Goal: Find specific page/section: Find specific page/section

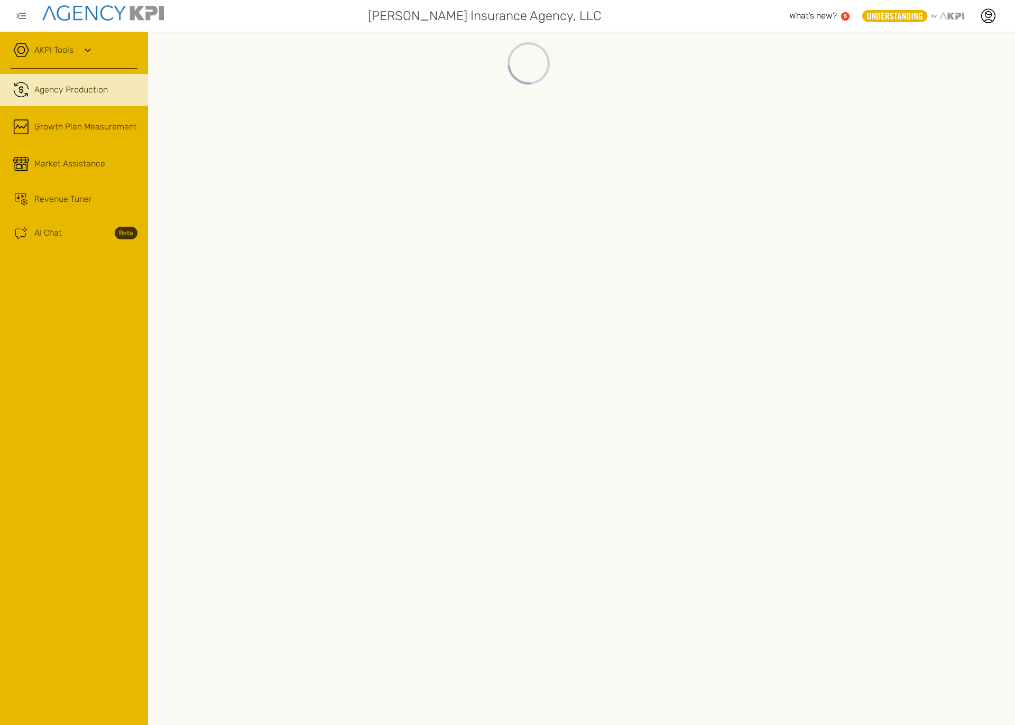
click at [45, 57] on div "AKPI Tools" at bounding box center [74, 55] width 127 height 26
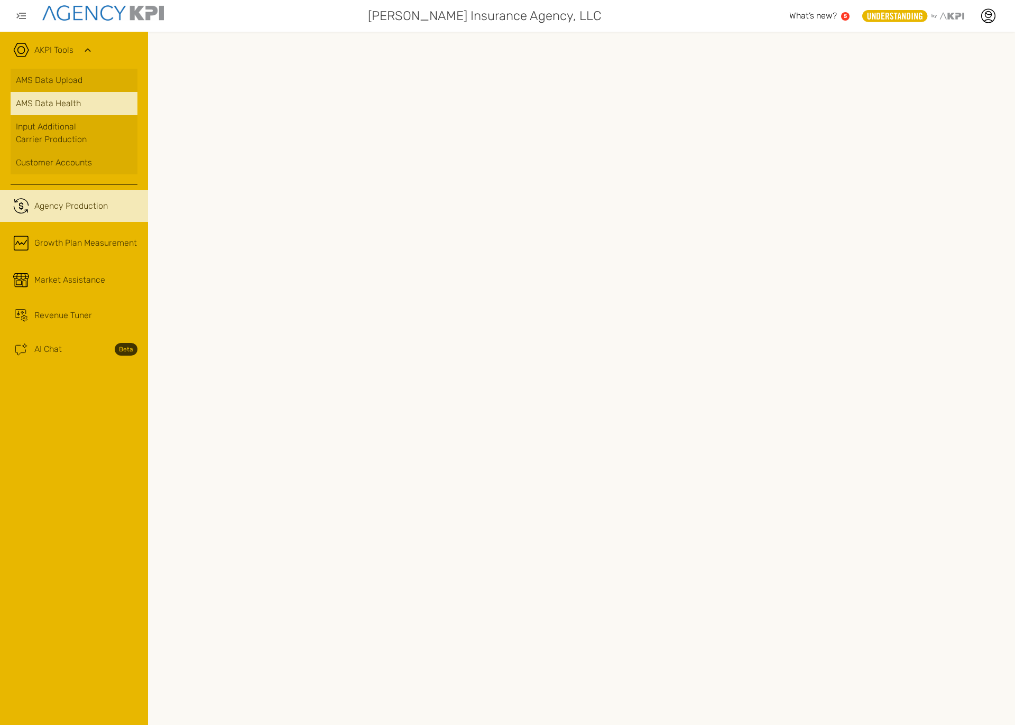
click at [71, 96] on link "AMS Data Health" at bounding box center [74, 103] width 127 height 23
